Goal: Task Accomplishment & Management: Manage account settings

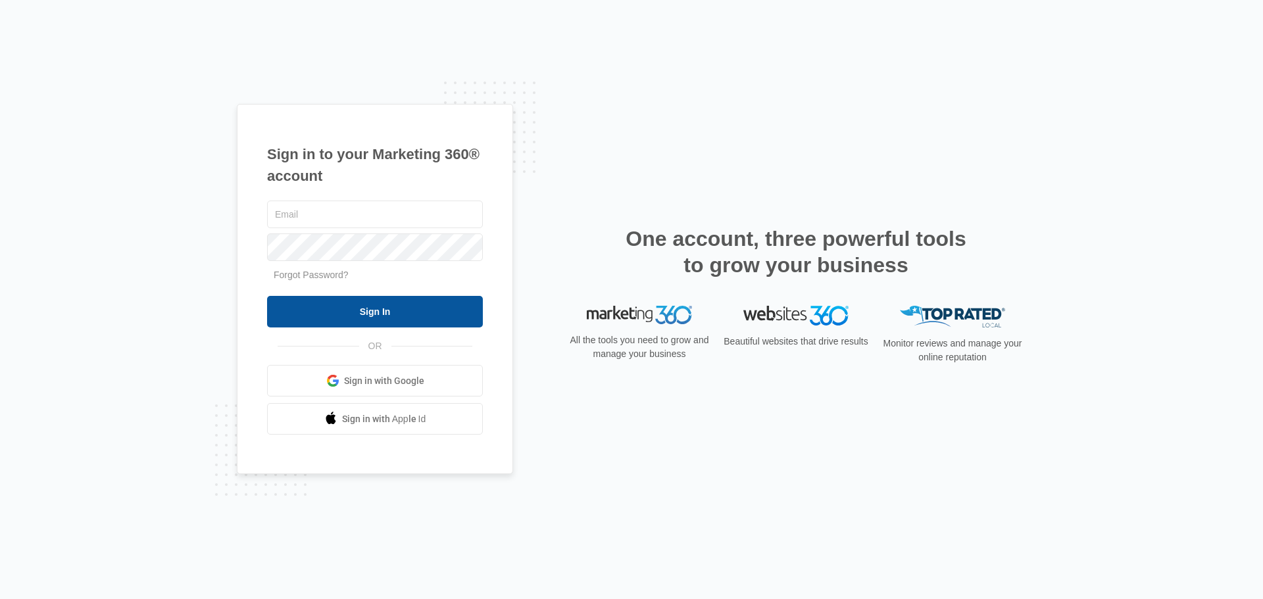
type input "[PERSON_NAME][EMAIL_ADDRESS][DOMAIN_NAME]"
click at [349, 306] on input "Sign In" at bounding box center [375, 312] width 216 height 32
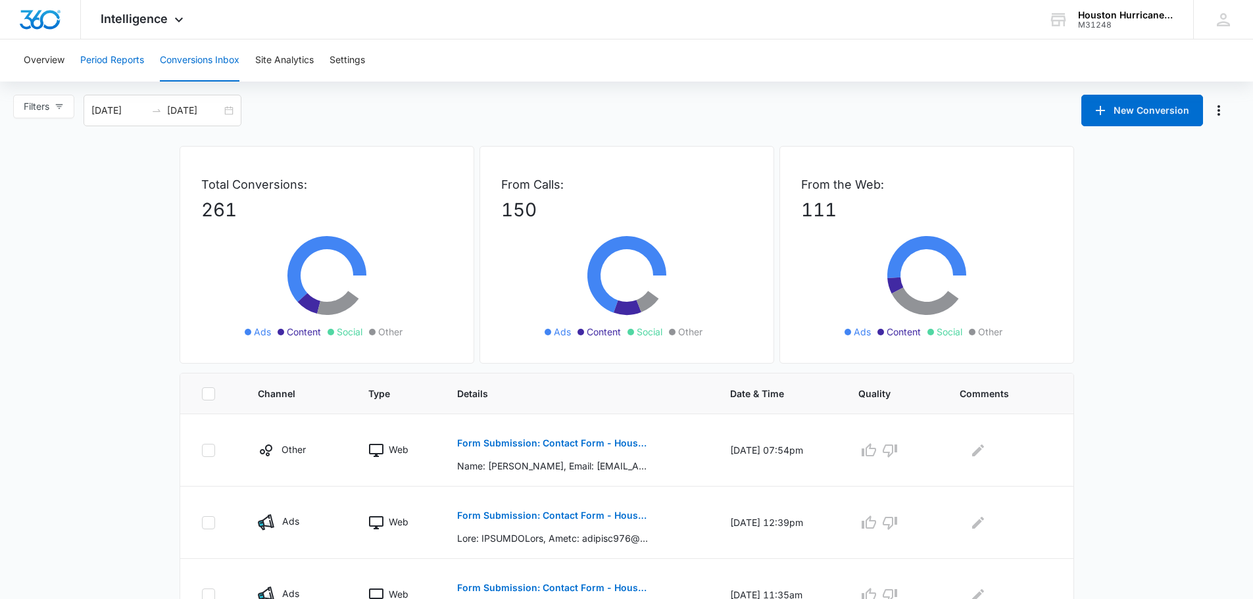
click at [93, 63] on button "Period Reports" at bounding box center [112, 60] width 64 height 42
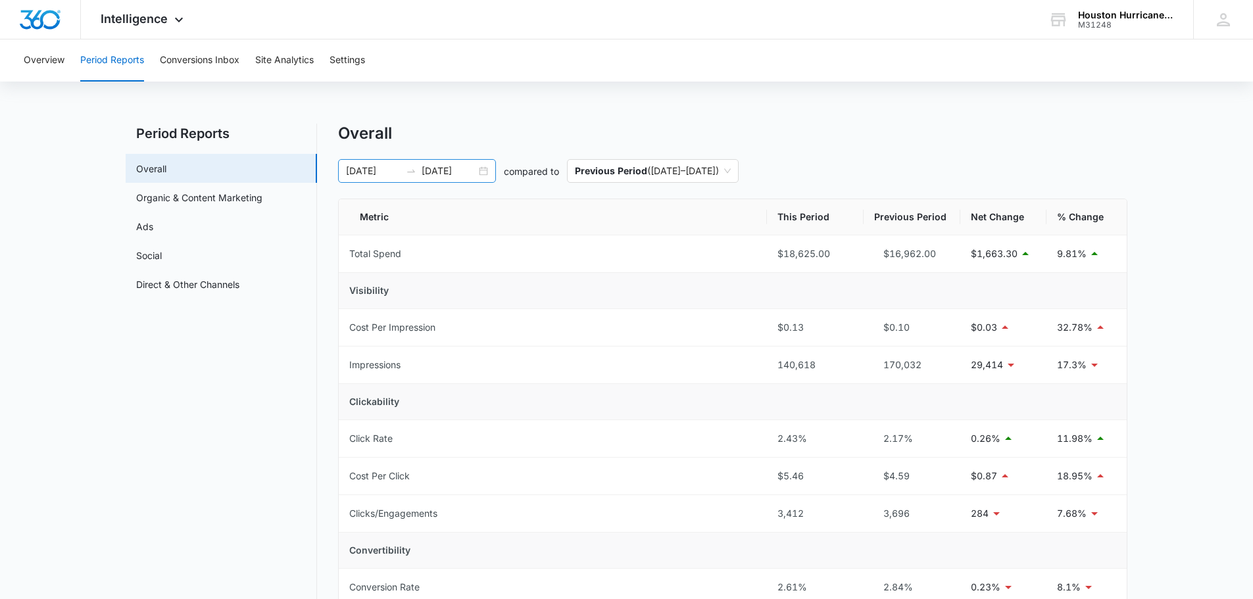
click at [488, 166] on div "09/01/2025 09/16/2025" at bounding box center [417, 171] width 158 height 24
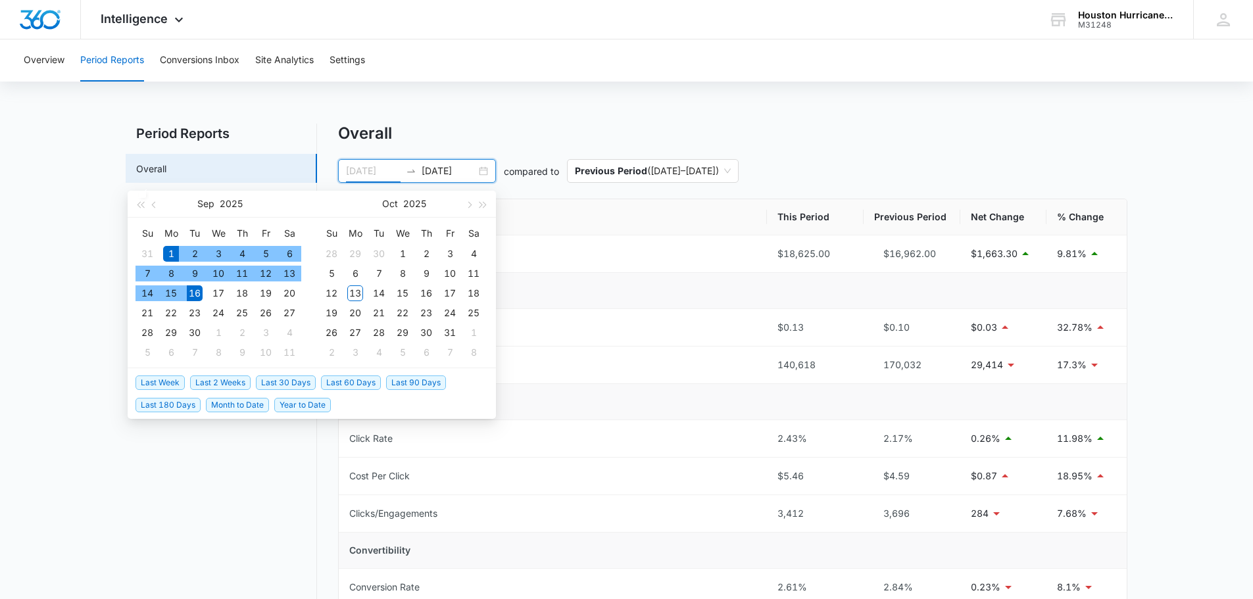
click at [170, 254] on div "1" at bounding box center [171, 254] width 16 height 16
type input "09/30/2025"
click at [199, 331] on div "30" at bounding box center [195, 333] width 16 height 16
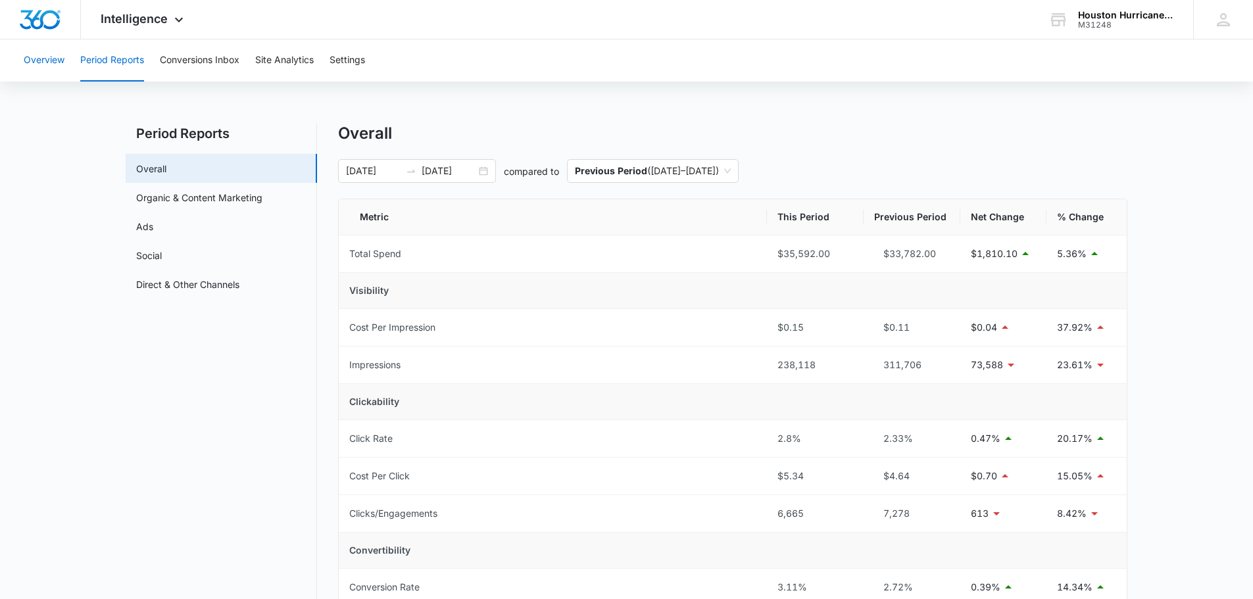
click at [55, 62] on button "Overview" at bounding box center [44, 60] width 41 height 42
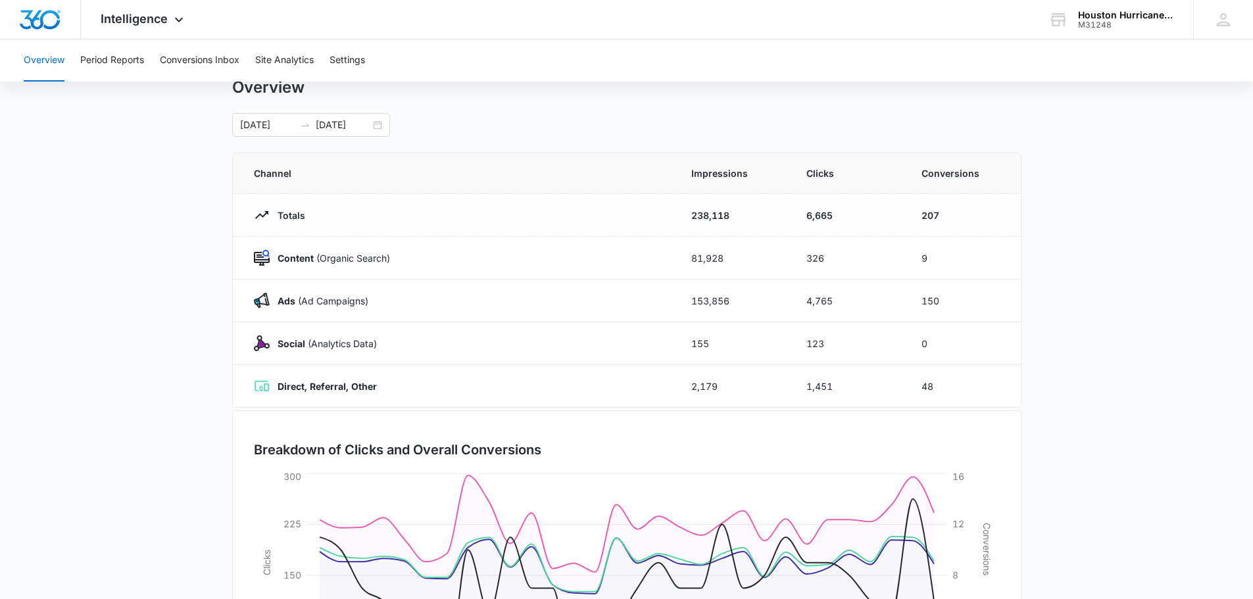
scroll to position [66, 0]
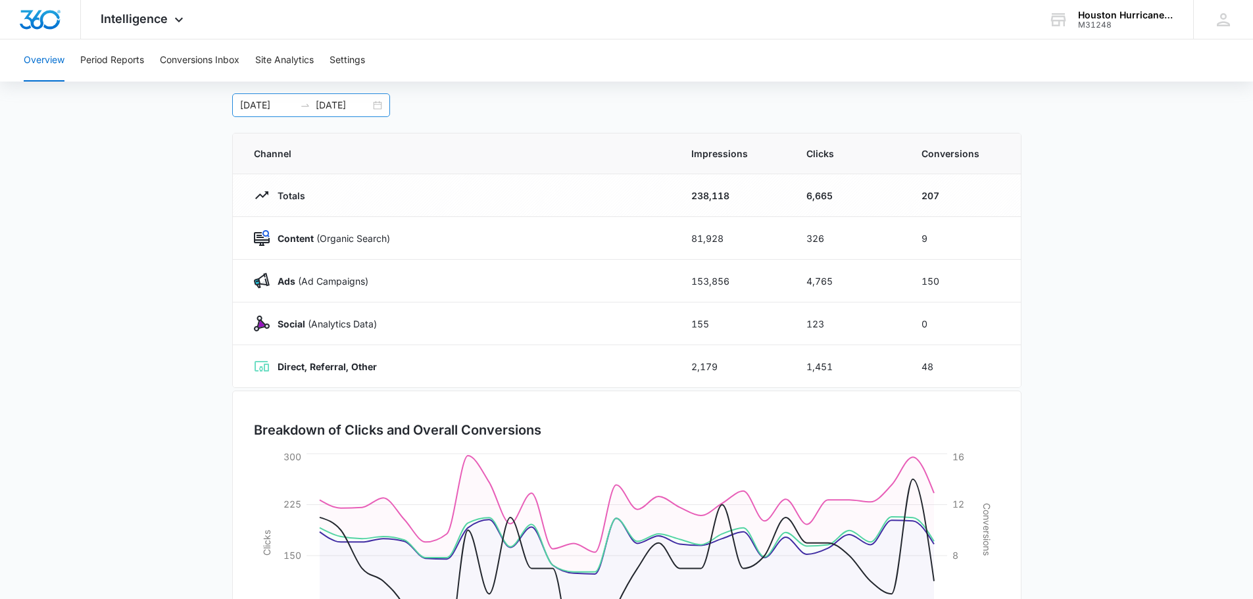
click at [378, 103] on div "09/01/2025 09/30/2025" at bounding box center [311, 105] width 158 height 24
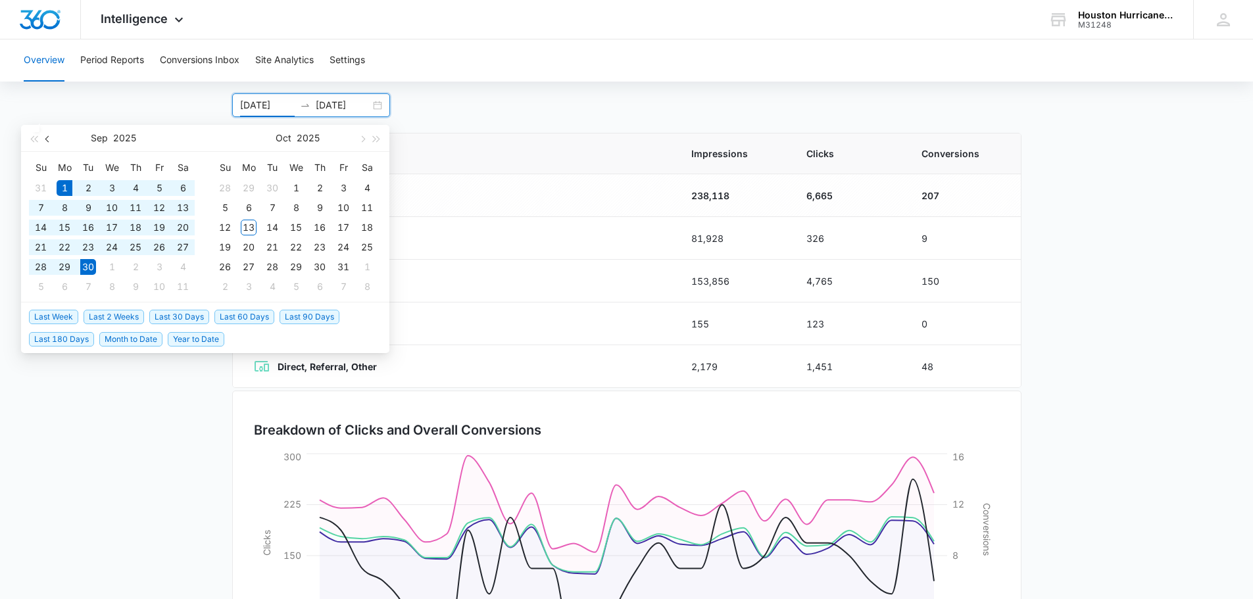
click at [47, 140] on span "button" at bounding box center [48, 139] width 7 height 7
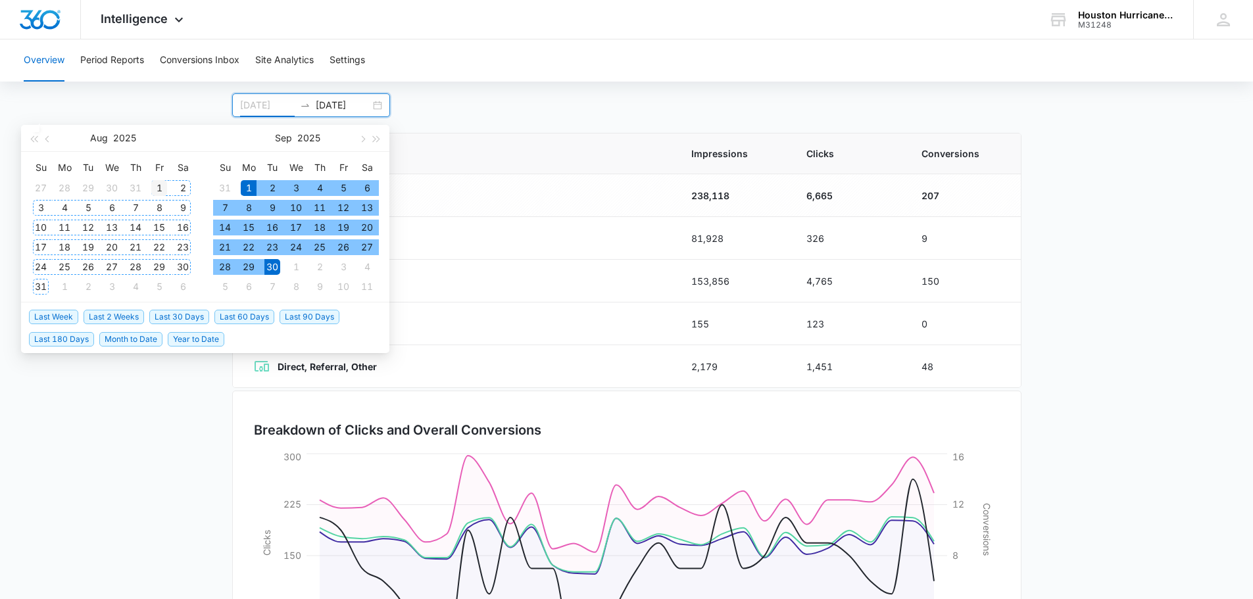
type input "08/01/2025"
click at [162, 188] on div "1" at bounding box center [159, 188] width 16 height 16
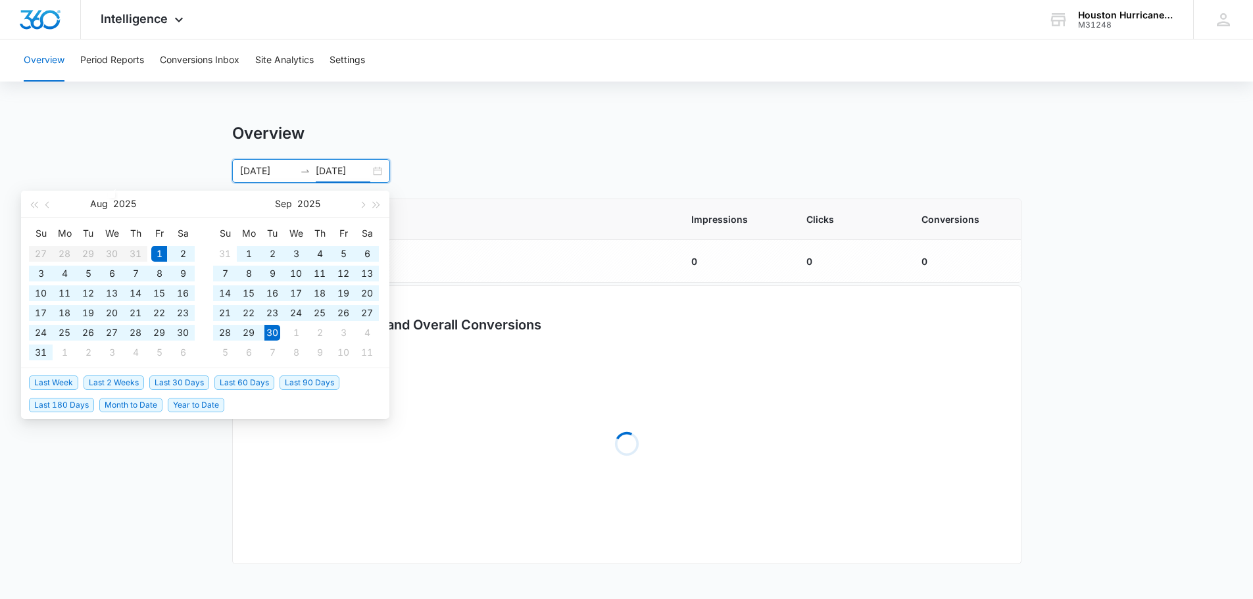
scroll to position [0, 0]
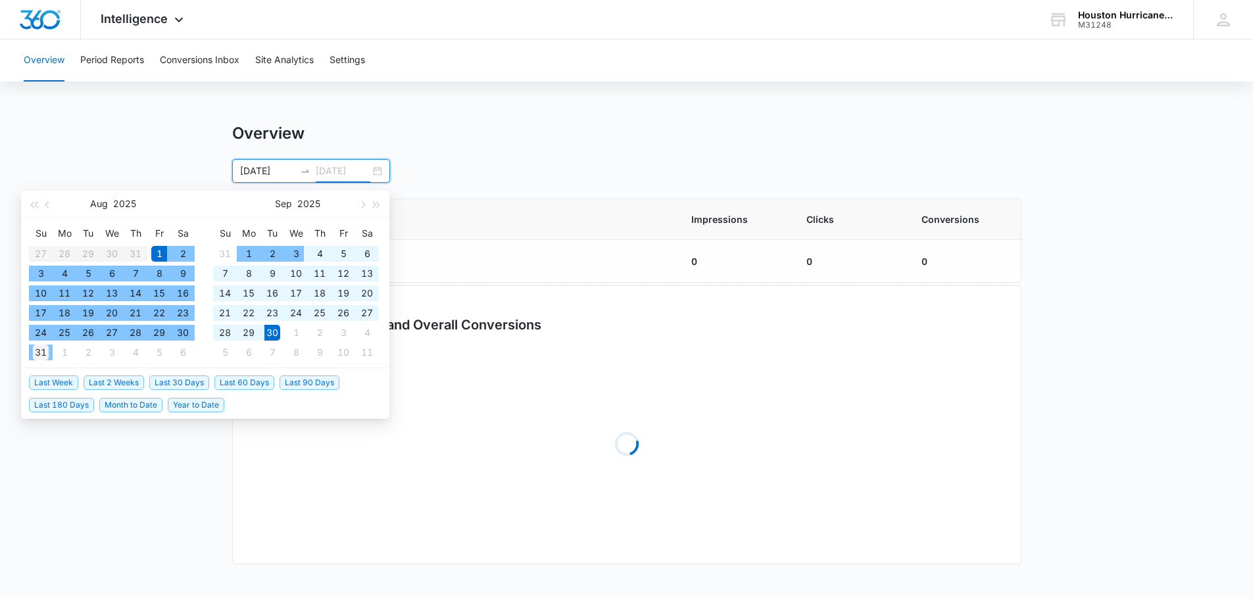
type input "08/31/2025"
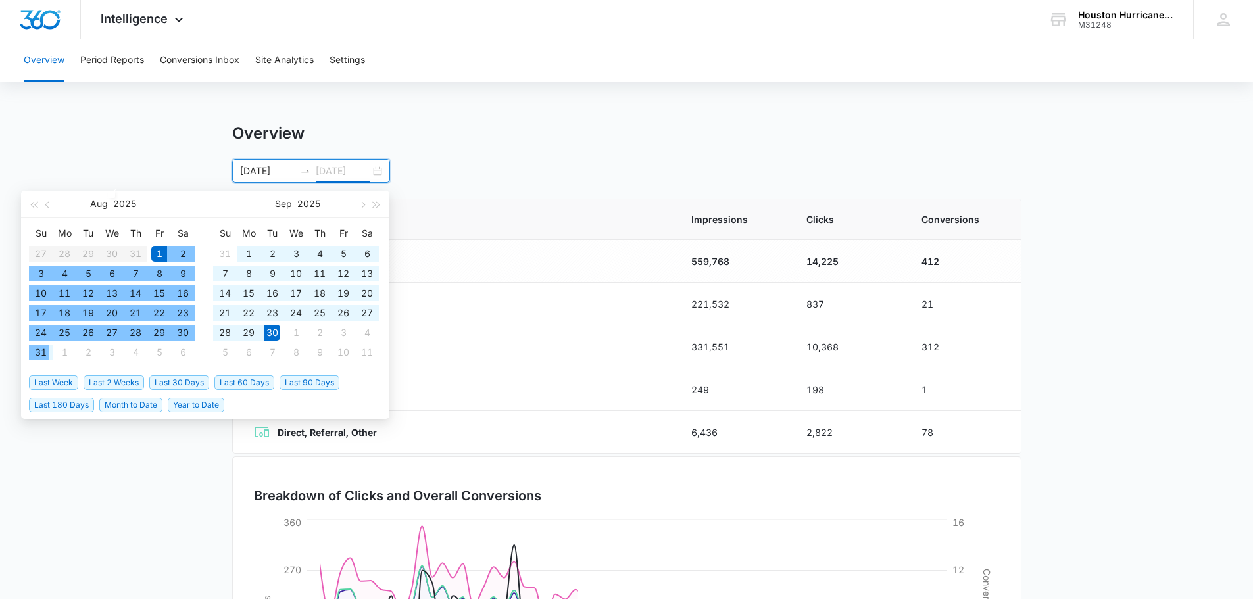
click at [43, 352] on div "31" at bounding box center [41, 353] width 16 height 16
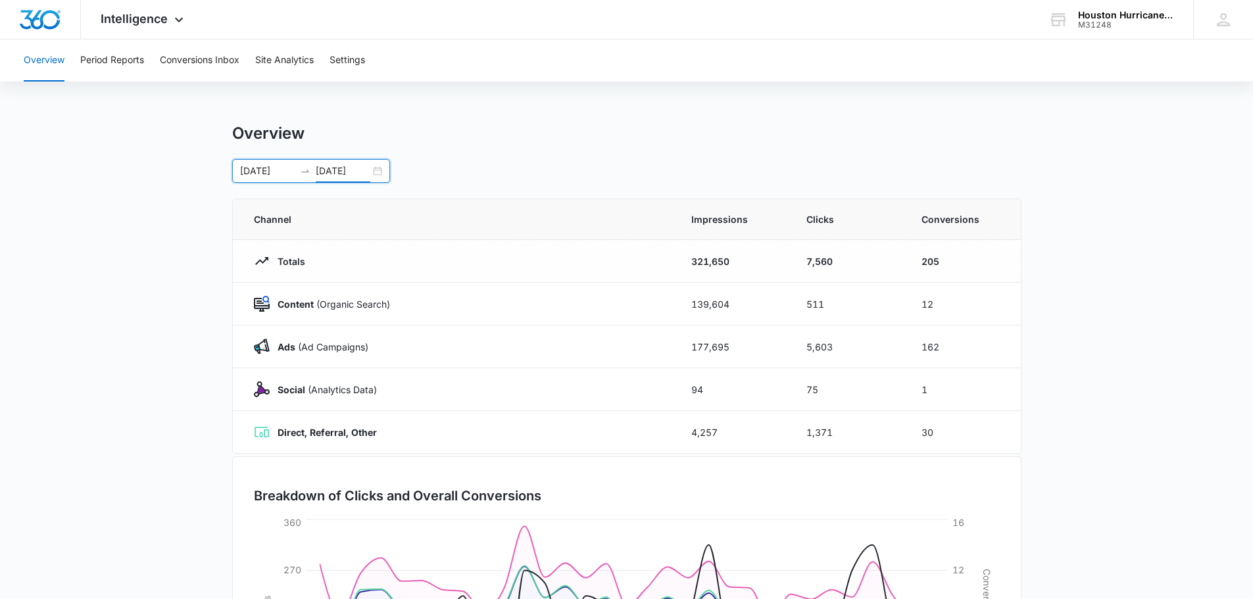
click at [375, 170] on div "08/01/2025 08/31/2025" at bounding box center [311, 171] width 158 height 24
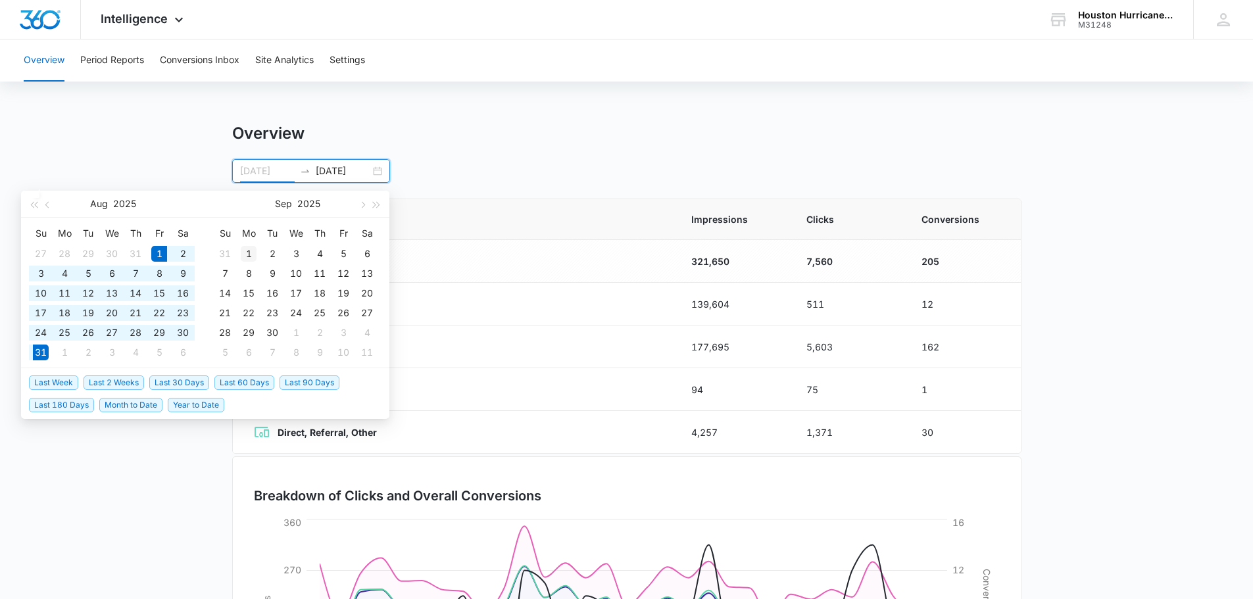
type input "09/01/2025"
click at [247, 253] on div "1" at bounding box center [249, 254] width 16 height 16
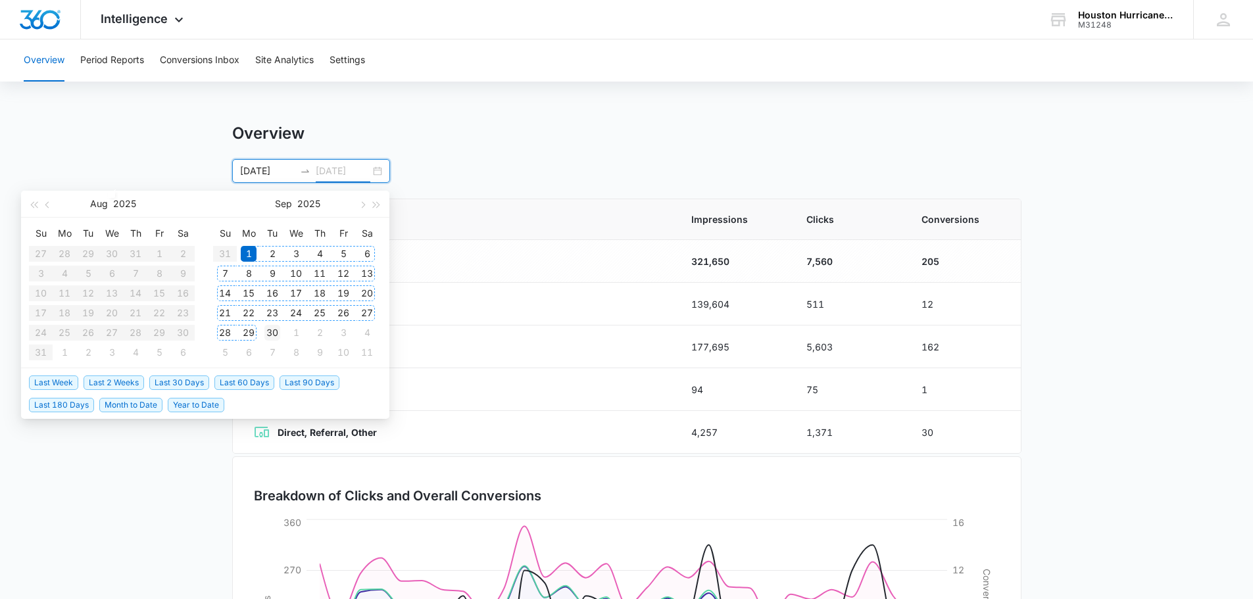
type input "09/30/2025"
click at [271, 332] on div "30" at bounding box center [273, 333] width 16 height 16
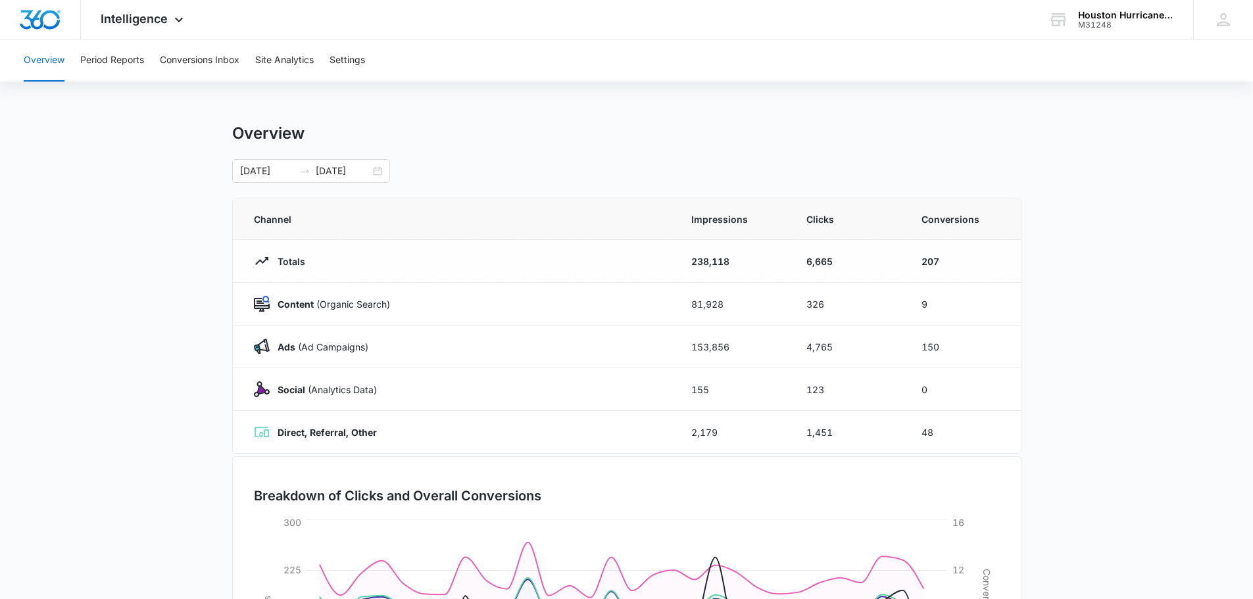
click at [534, 170] on div "09/01/2025 09/30/2025 Aug 2025 Su Mo Tu We Th Fr Sa 27 28 29 30 31 1 2 3 4 5 6 …" at bounding box center [627, 171] width 790 height 24
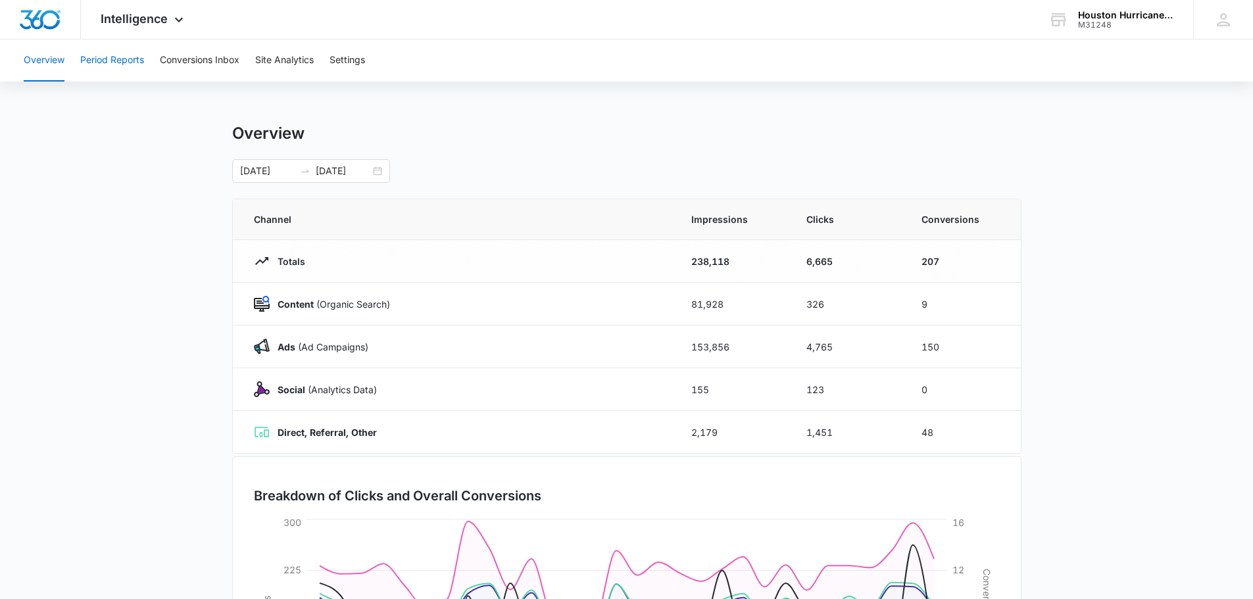
click at [139, 60] on button "Period Reports" at bounding box center [112, 60] width 64 height 42
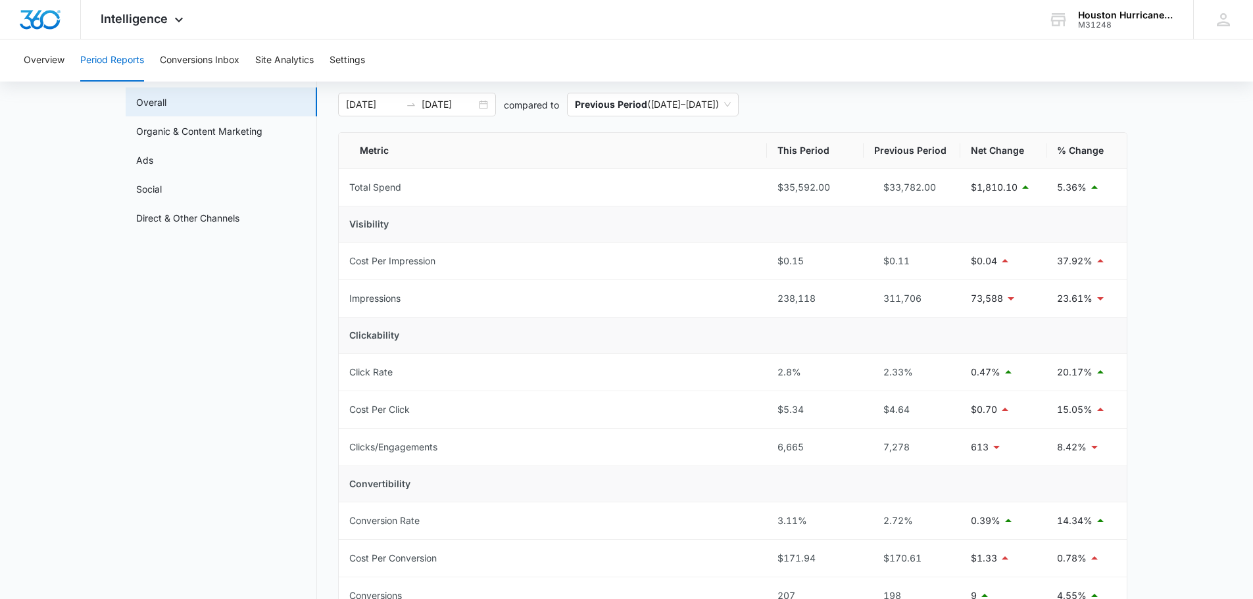
scroll to position [66, 0]
click at [118, 24] on span "Intelligence" at bounding box center [134, 19] width 67 height 14
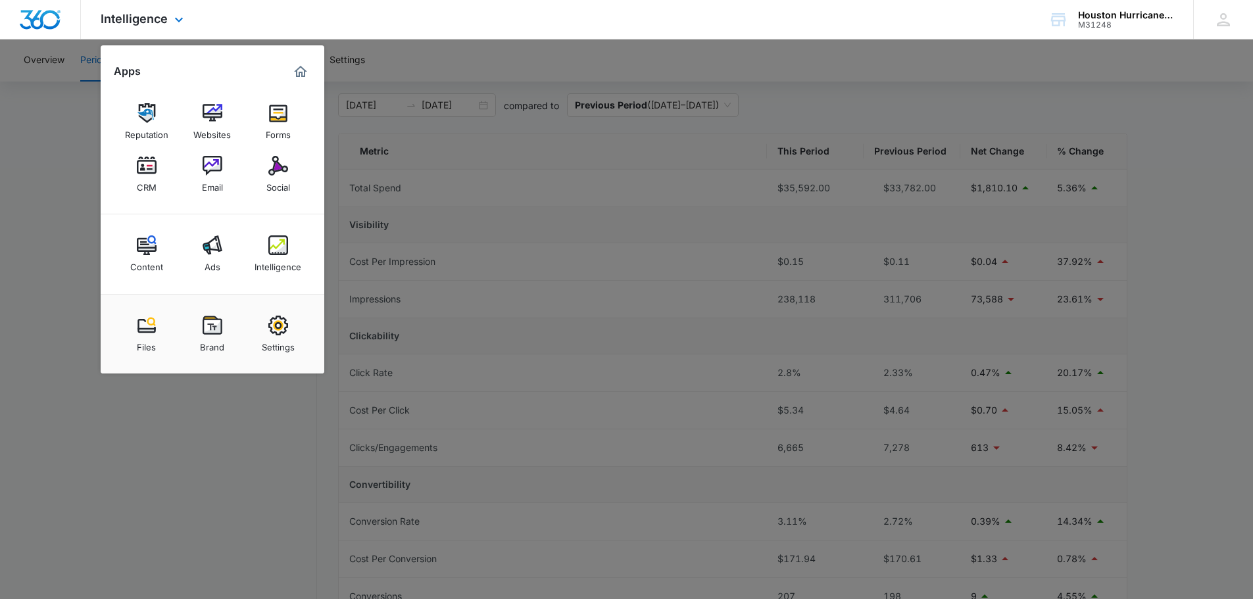
click at [426, 18] on div "Intelligence Apps Reputation Websites Forms CRM Email Social Content Ads Intell…" at bounding box center [626, 19] width 1253 height 39
click at [801, 72] on div at bounding box center [626, 299] width 1253 height 599
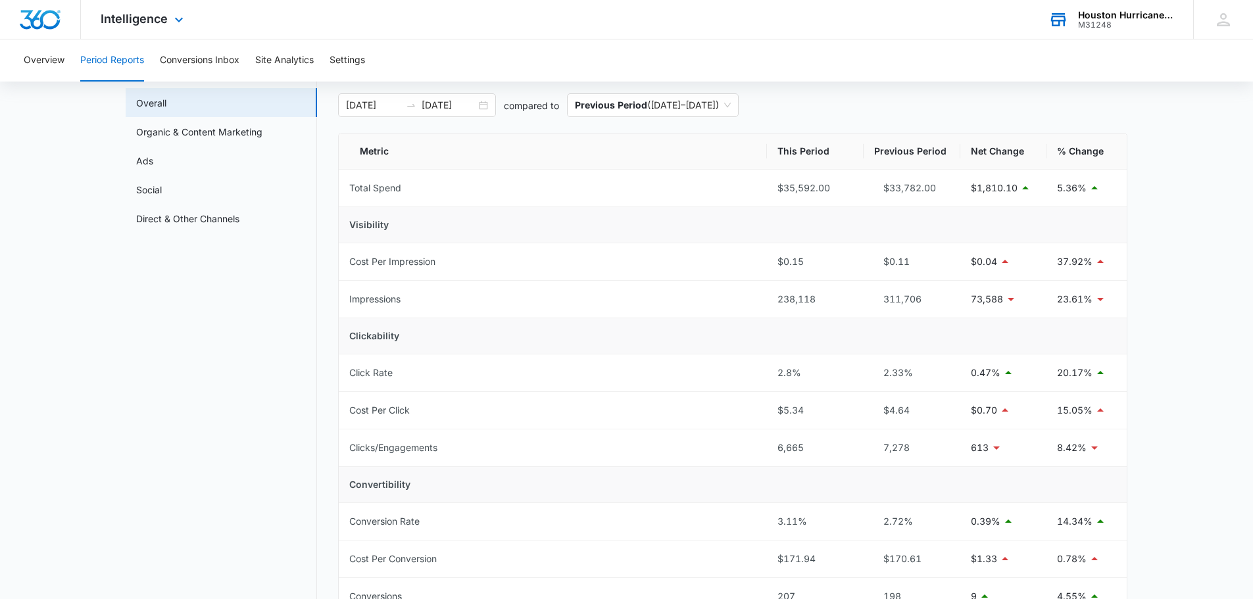
click at [1096, 20] on div "M31248" at bounding box center [1126, 24] width 96 height 9
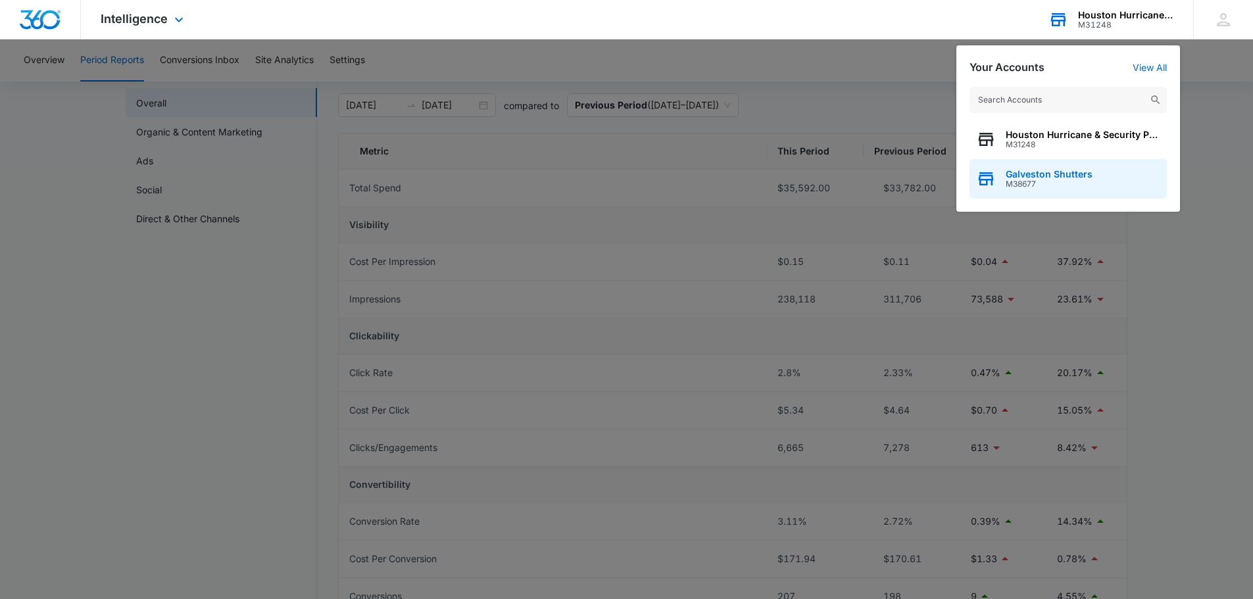
click at [1031, 176] on span "Galveston Shutters" at bounding box center [1049, 174] width 87 height 11
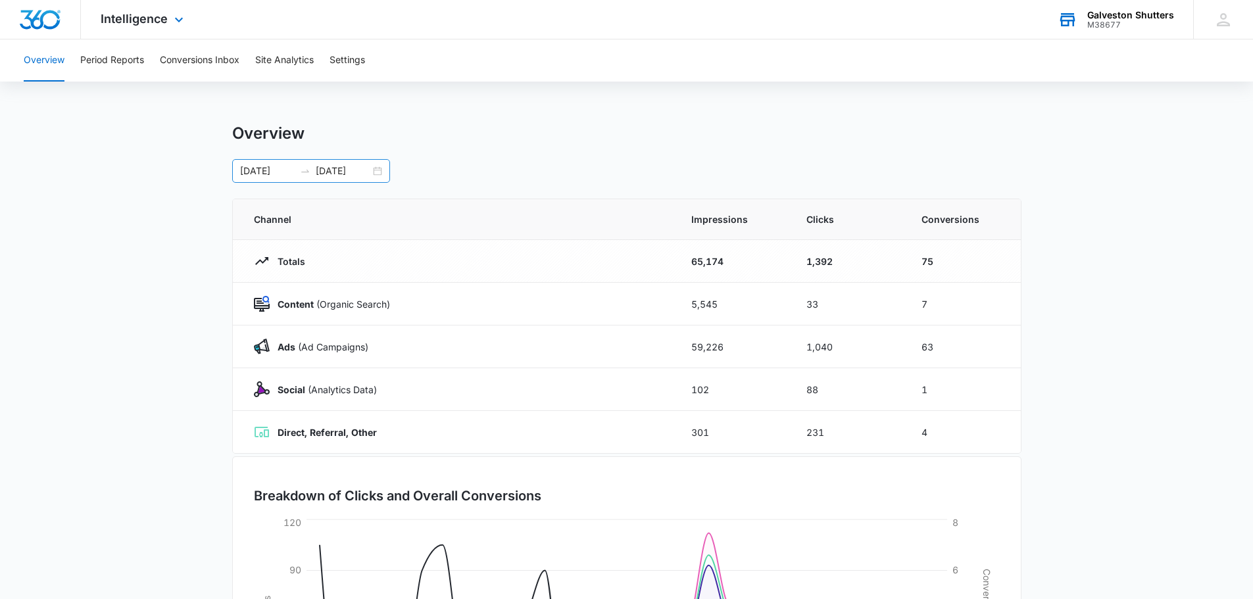
click at [380, 170] on div "08/01/2025 08/31/2025" at bounding box center [311, 171] width 158 height 24
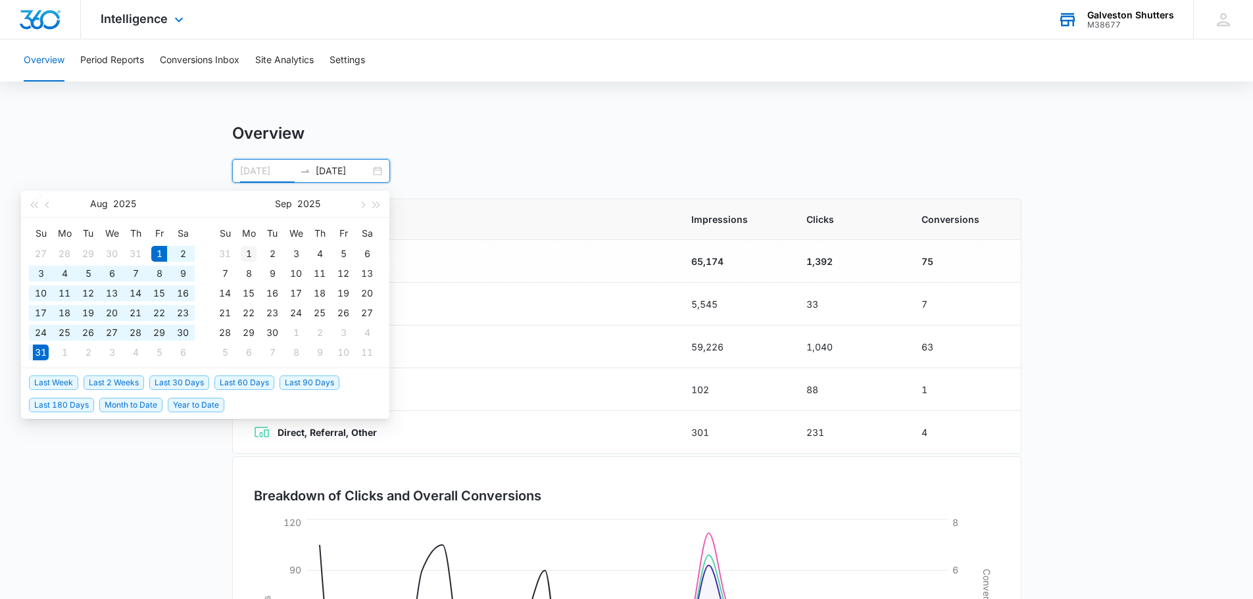
type input "09/01/2025"
click at [245, 257] on div "1" at bounding box center [249, 254] width 16 height 16
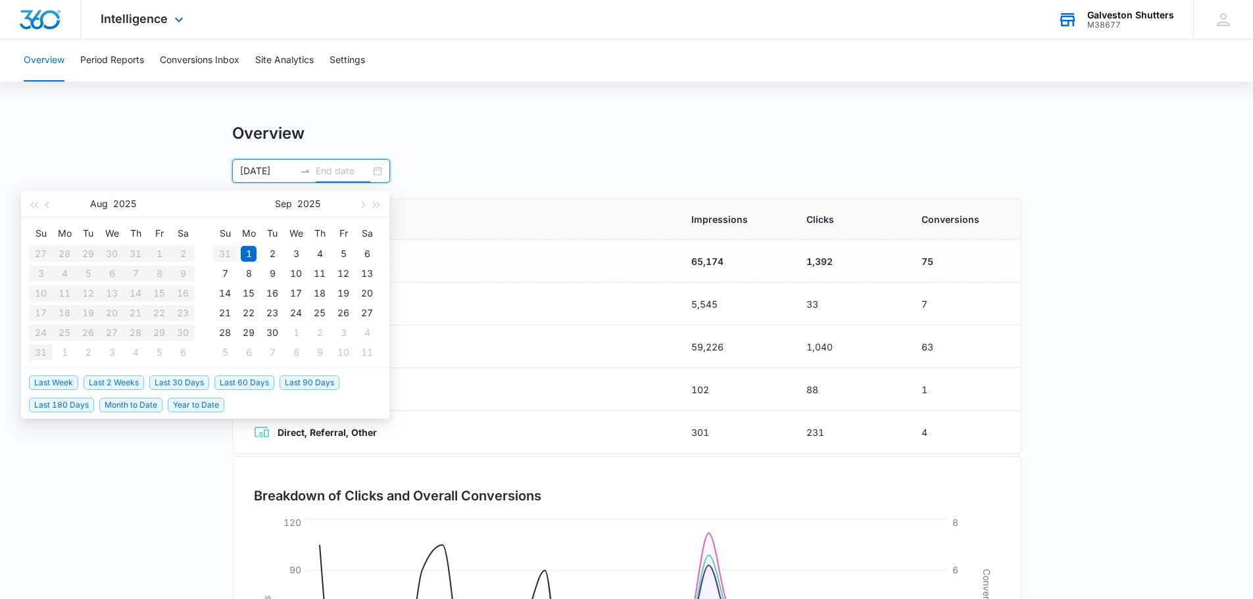
type input "09/02/2025"
type input "09/30/2025"
click at [274, 326] on div "30" at bounding box center [273, 333] width 16 height 16
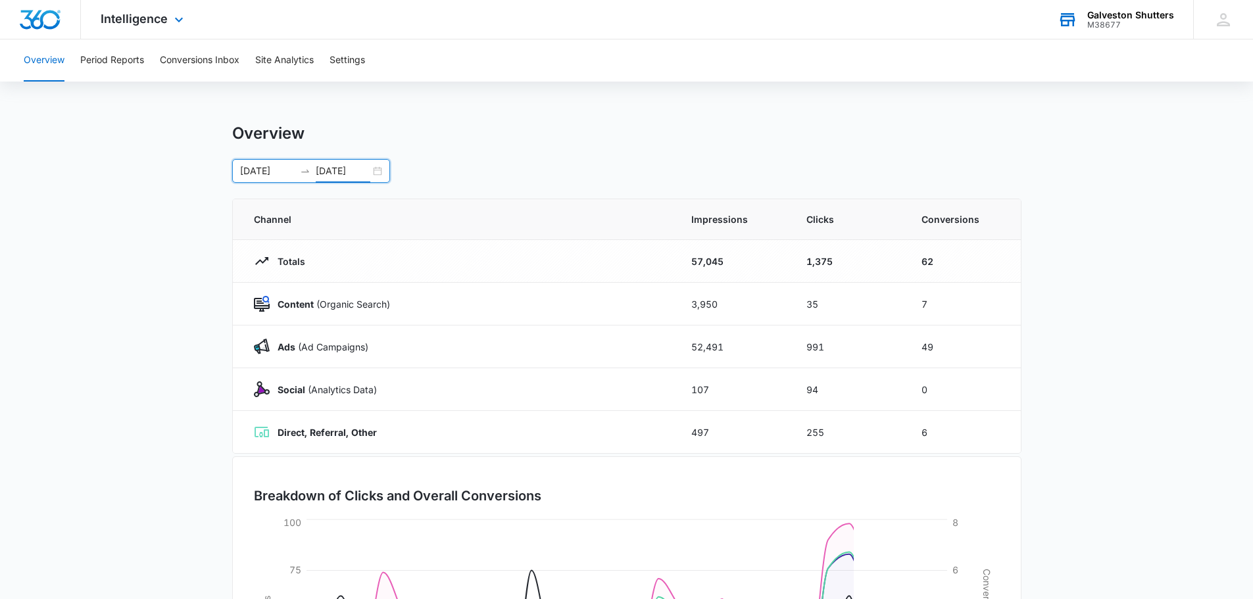
click at [536, 155] on div "Overview 09/01/2025 09/30/2025 Aug 2025 Su Mo Tu We Th Fr Sa 27 28 29 30 31 1 2…" at bounding box center [627, 153] width 790 height 59
click at [91, 59] on button "Period Reports" at bounding box center [112, 60] width 64 height 42
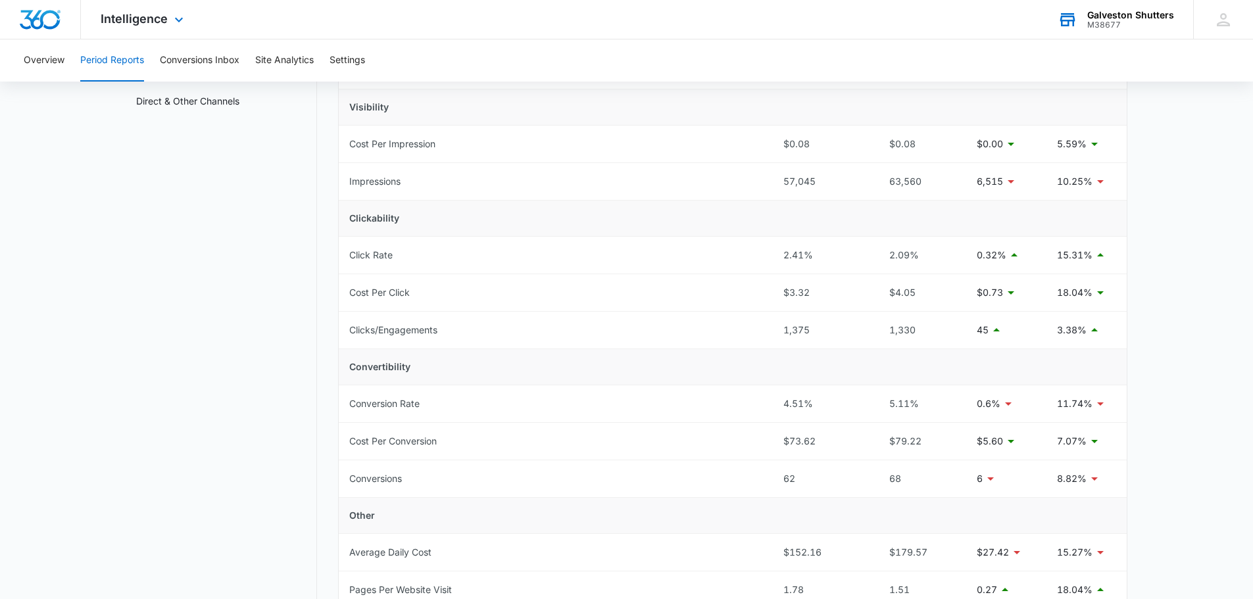
scroll to position [197, 0]
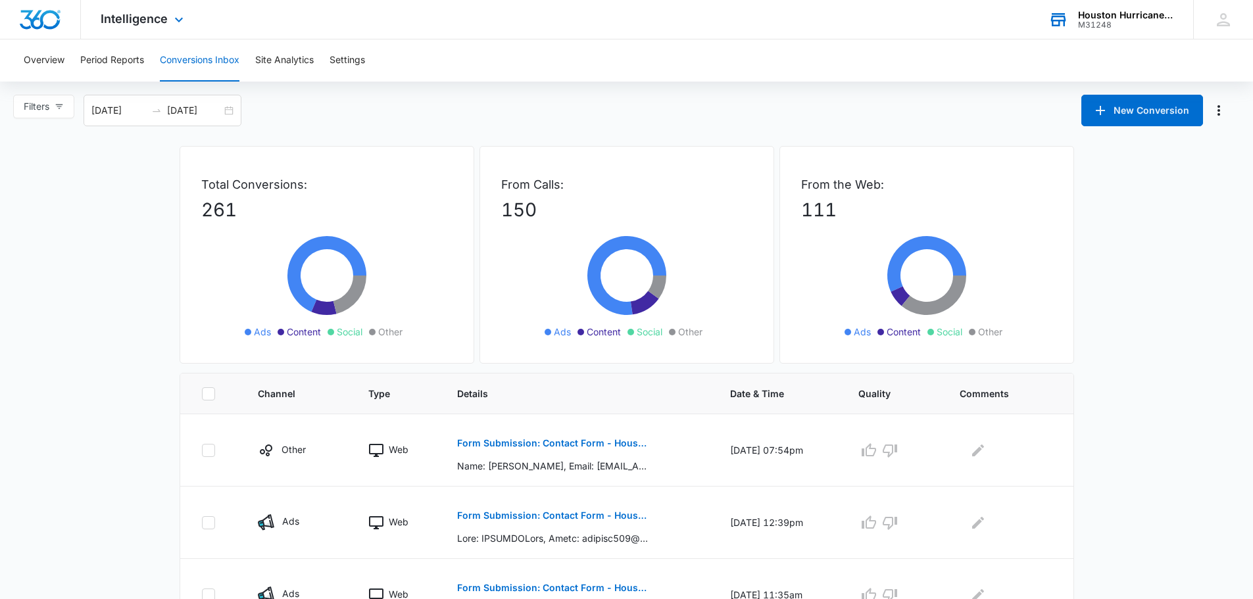
click at [1105, 13] on div "Houston Hurricane & Security Products" at bounding box center [1126, 15] width 96 height 11
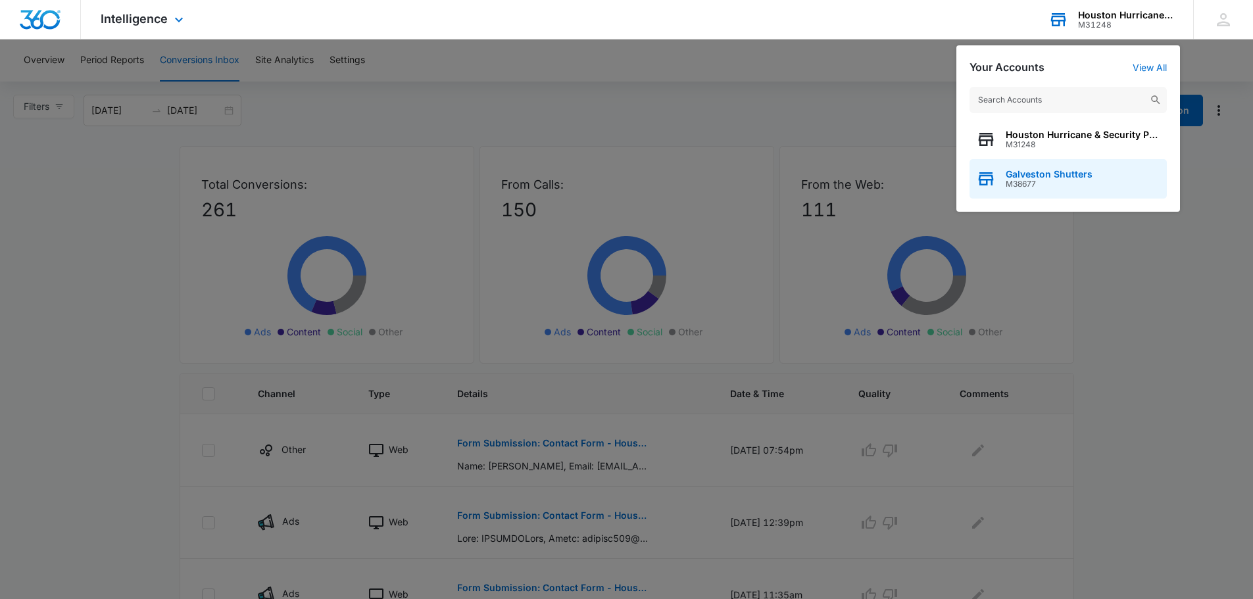
click at [1035, 177] on span "Galveston Shutters" at bounding box center [1049, 174] width 87 height 11
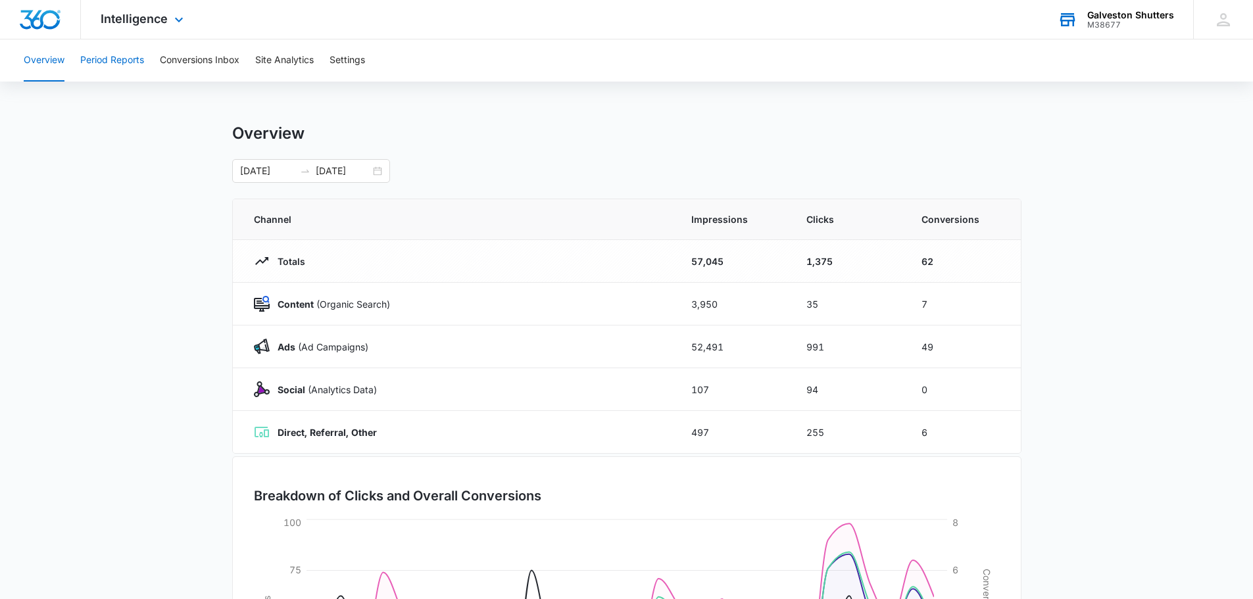
click at [136, 69] on button "Period Reports" at bounding box center [112, 60] width 64 height 42
